Goal: Navigation & Orientation: Find specific page/section

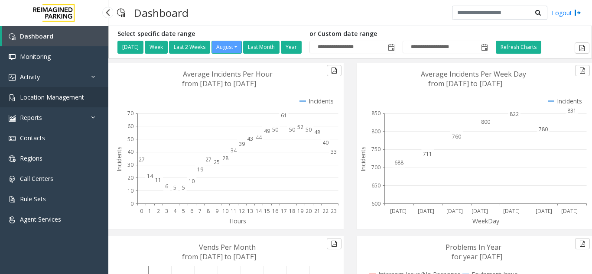
click at [52, 98] on span "Location Management" at bounding box center [52, 97] width 64 height 8
click at [58, 98] on app-root "**********" at bounding box center [296, 137] width 592 height 274
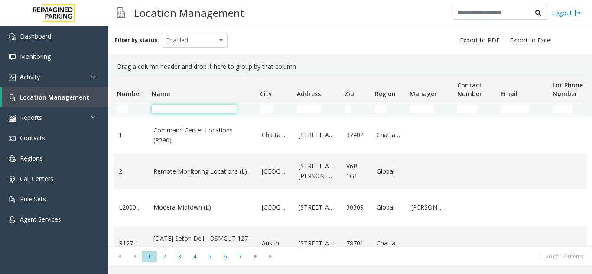
click at [195, 108] on input "Name Filter" at bounding box center [194, 109] width 85 height 9
click at [194, 108] on input "Name Filter" at bounding box center [194, 109] width 85 height 9
click at [306, 110] on input "Address Filter" at bounding box center [309, 109] width 24 height 9
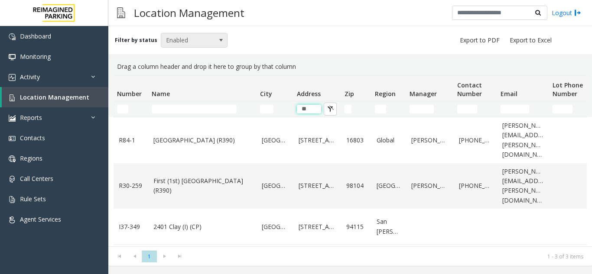
type input "**"
click at [215, 40] on span at bounding box center [221, 40] width 12 height 14
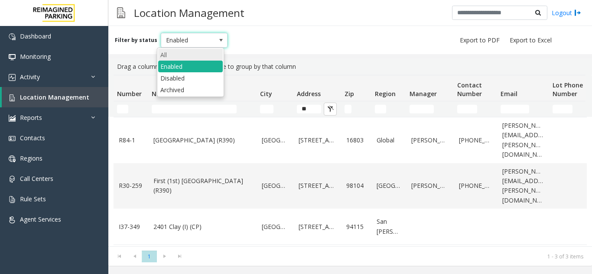
click at [191, 59] on li "All" at bounding box center [190, 55] width 65 height 12
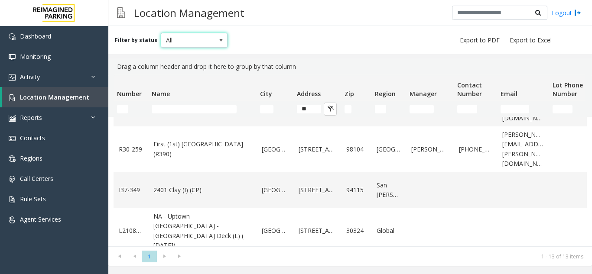
scroll to position [390, 0]
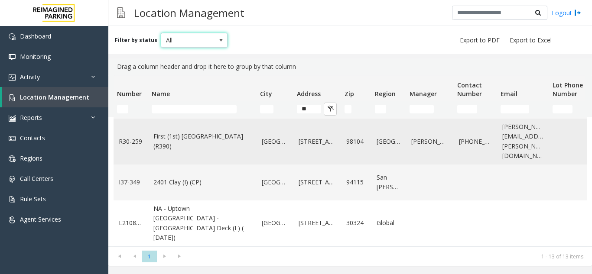
click at [182, 151] on link "First (1st) [GEOGRAPHIC_DATA] (R390)" at bounding box center [202, 141] width 98 height 19
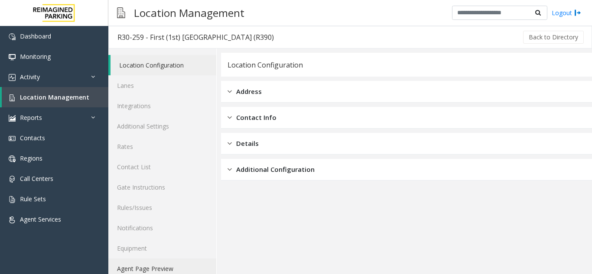
click at [155, 264] on link "Agent Page Preview" at bounding box center [162, 269] width 108 height 20
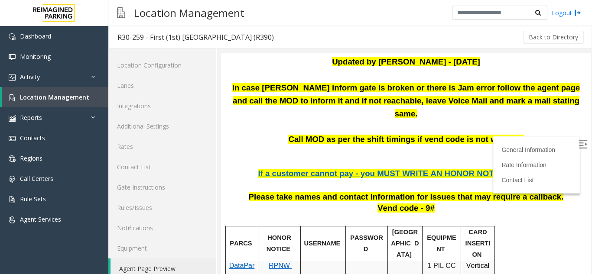
scroll to position [87, 0]
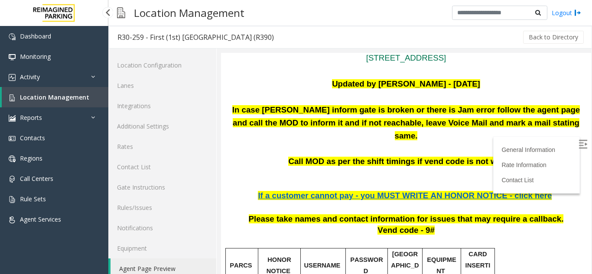
click at [44, 98] on span "Location Management" at bounding box center [54, 97] width 69 height 8
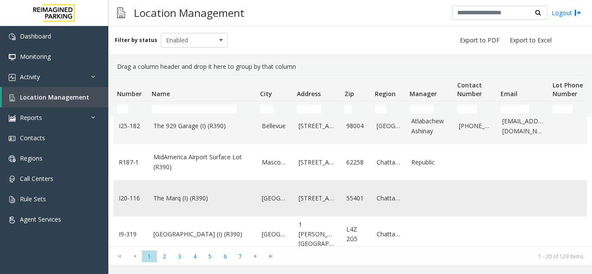
scroll to position [346, 0]
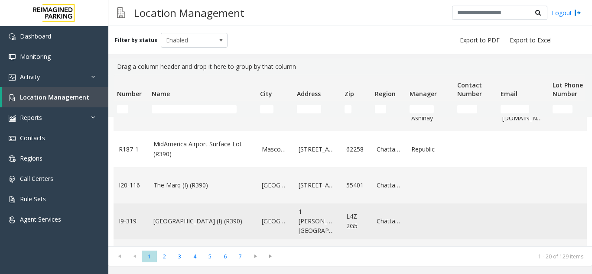
click at [170, 225] on link "Mississauga Executive Center (I) (R390)" at bounding box center [202, 222] width 98 height 10
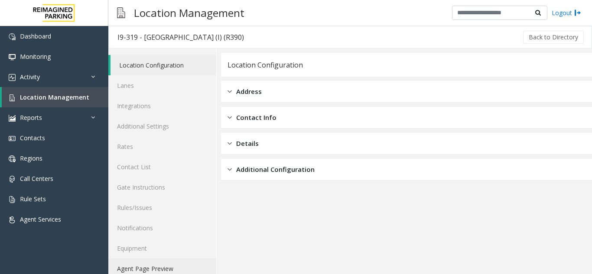
click at [175, 267] on link "Agent Page Preview" at bounding box center [162, 269] width 108 height 20
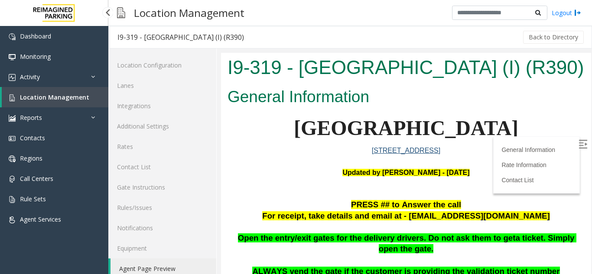
click at [68, 95] on span "Location Management" at bounding box center [54, 97] width 69 height 8
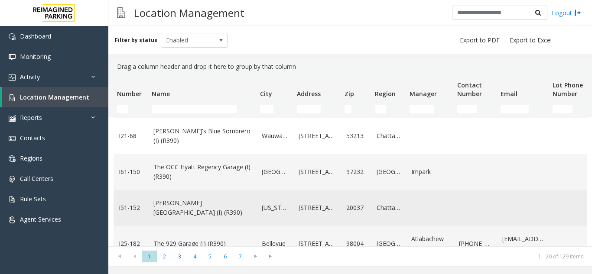
scroll to position [217, 0]
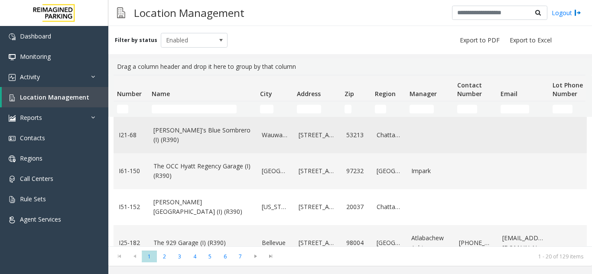
click at [182, 135] on link "Jose's Blue Sombrero (I) (R390)" at bounding box center [202, 135] width 98 height 19
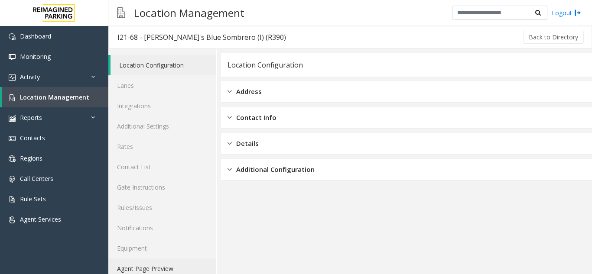
click at [144, 264] on link "Agent Page Preview" at bounding box center [162, 269] width 108 height 20
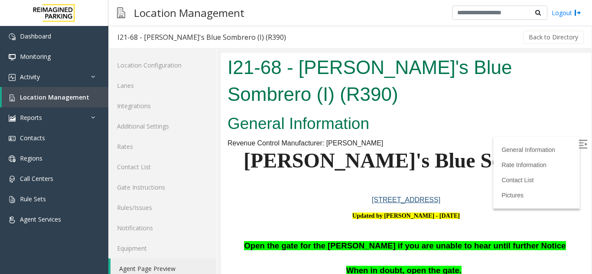
click at [438, 55] on h1 "I21-68 - Jose's Blue Sombrero (I) (R390)" at bounding box center [405, 80] width 357 height 53
click at [63, 99] on span "Location Management" at bounding box center [54, 97] width 69 height 8
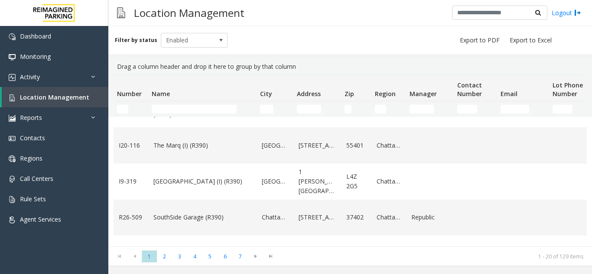
scroll to position [390, 0]
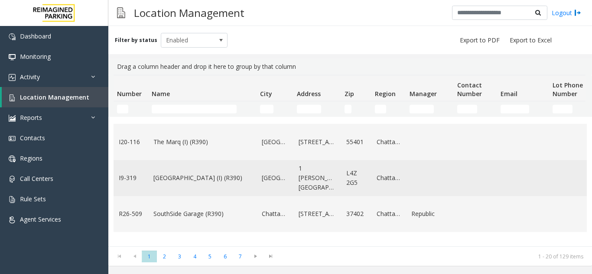
click at [175, 183] on link "Mississauga Executive Center (I) (R390)" at bounding box center [202, 178] width 98 height 10
click at [212, 182] on link "Mississauga Executive Center (I) (R390)" at bounding box center [202, 178] width 98 height 10
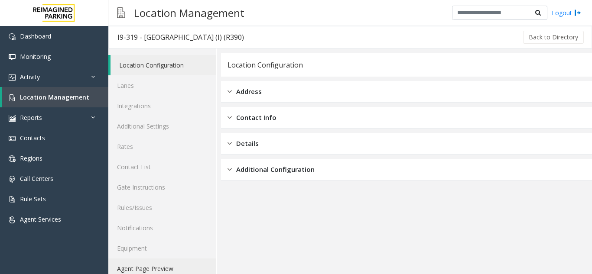
click at [142, 271] on link "Agent Page Preview" at bounding box center [162, 269] width 108 height 20
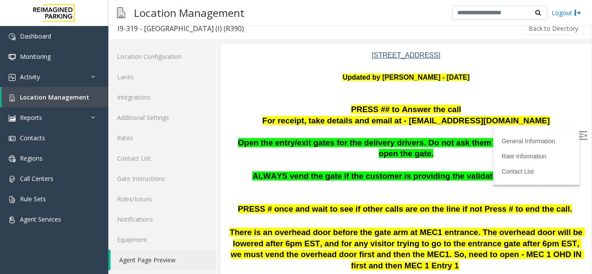
scroll to position [11, 0]
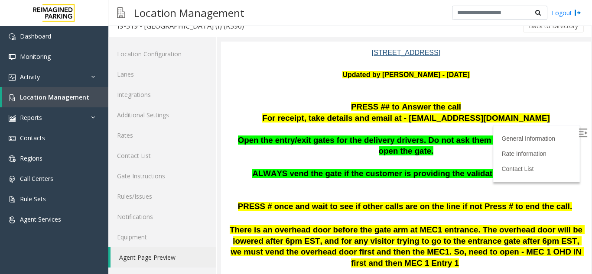
click at [137, 256] on link "Agent Page Preview" at bounding box center [163, 257] width 106 height 20
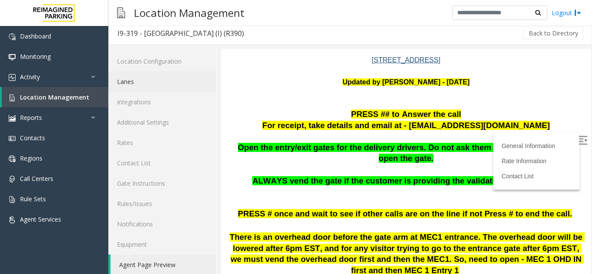
scroll to position [0, 0]
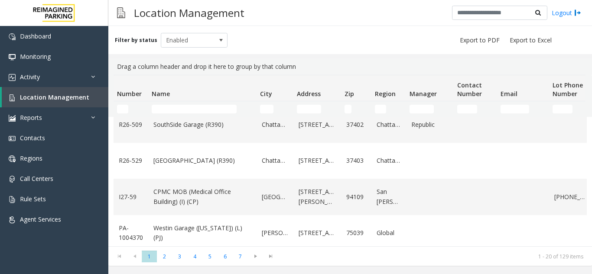
scroll to position [599, 0]
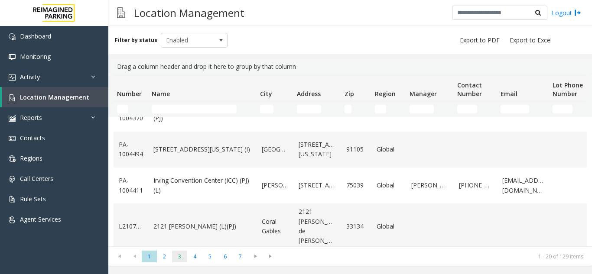
click at [177, 256] on span "3" at bounding box center [179, 257] width 15 height 12
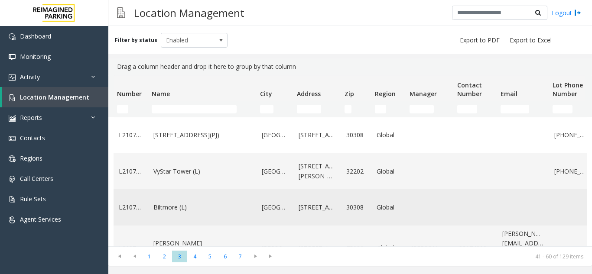
scroll to position [303, 0]
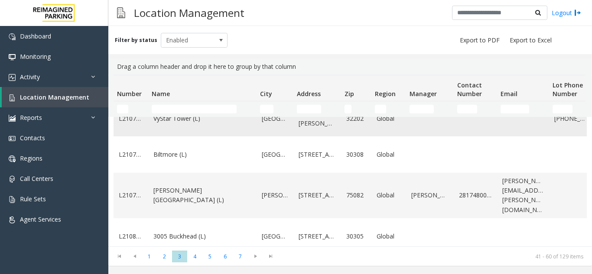
scroll to position [43, 0]
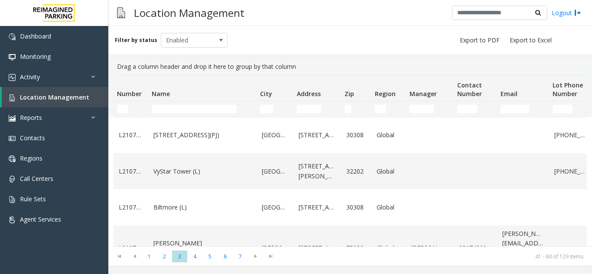
scroll to position [43, 0]
